Goal: Communication & Community: Answer question/provide support

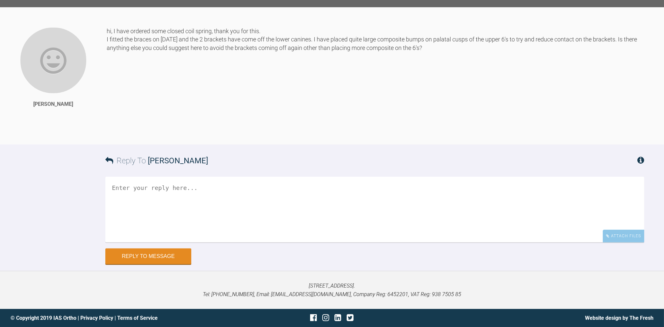
scroll to position [3507, 0]
click at [620, 235] on div "Attach Files" at bounding box center [623, 236] width 41 height 13
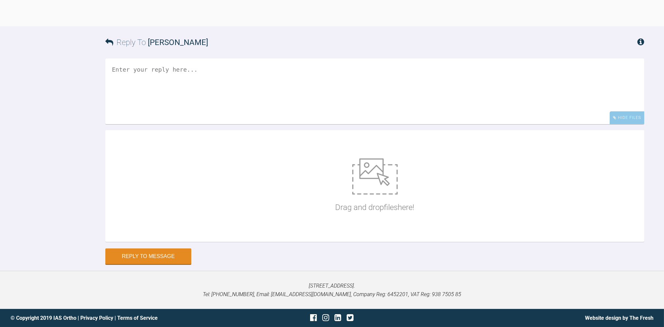
scroll to position [3626, 0]
click at [374, 180] on img at bounding box center [374, 177] width 45 height 36
type input "C:\fakepath\hc2 (2).jpg"
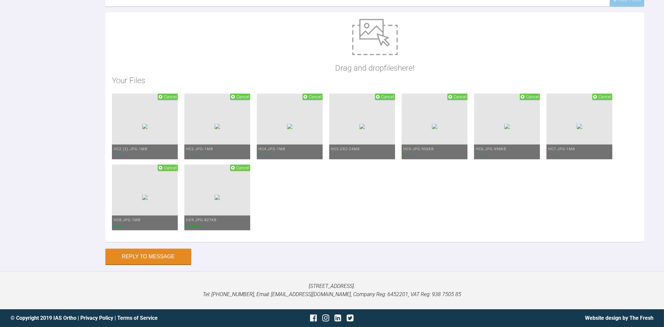
scroll to position [3744, 0]
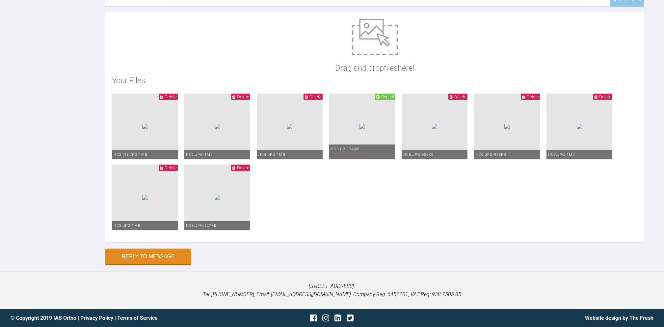
click at [394, 95] on span "Cancel" at bounding box center [387, 96] width 13 height 5
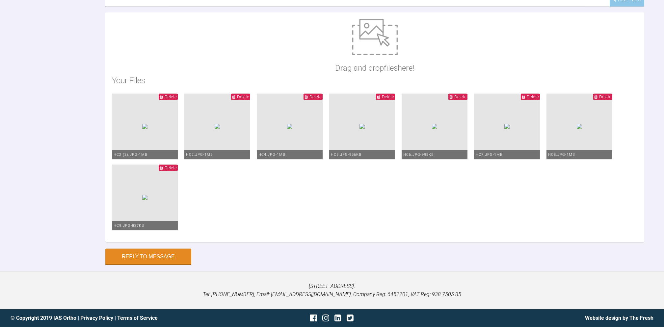
scroll to position [3568, 0]
drag, startPoint x: 398, startPoint y: 127, endPoint x: 386, endPoint y: 128, distance: 12.5
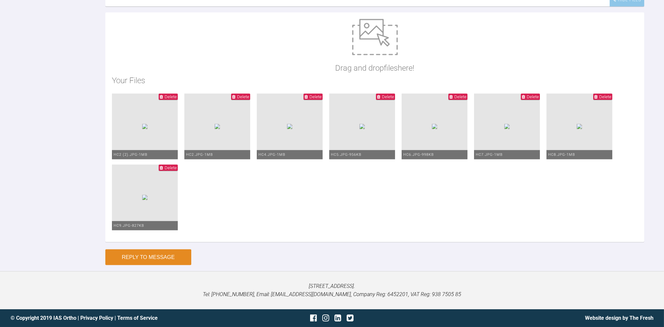
type textarea "please also find attached photos of bond up. (Again, I plan to add spring betwe…"
click at [164, 256] on button "Reply to Message" at bounding box center [148, 258] width 86 height 16
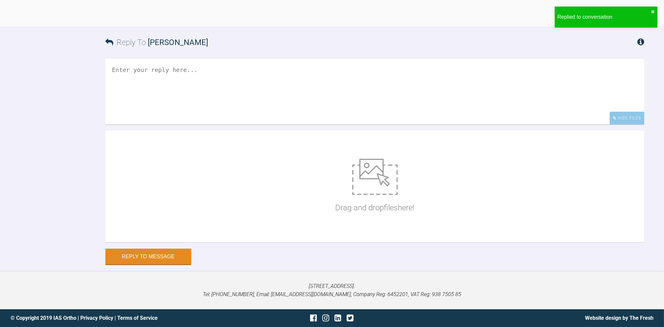
scroll to position [3733, 0]
